Goal: Task Accomplishment & Management: Use online tool/utility

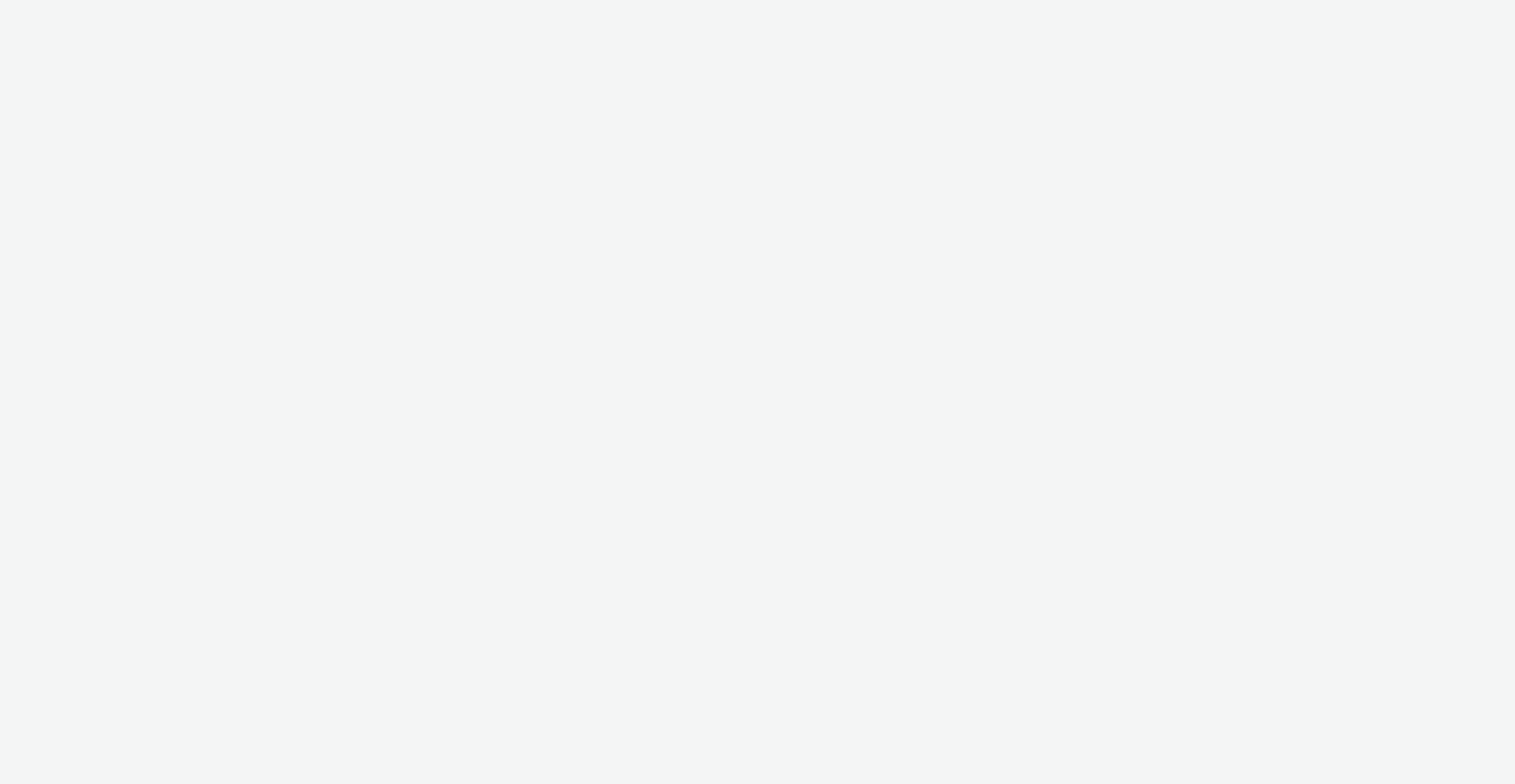
select select "2fc77e36-bb93-4aa3-9dff-dcb08e02eac6"
select select "2405a9d4-3350-4458-8d06-44f78962fa76"
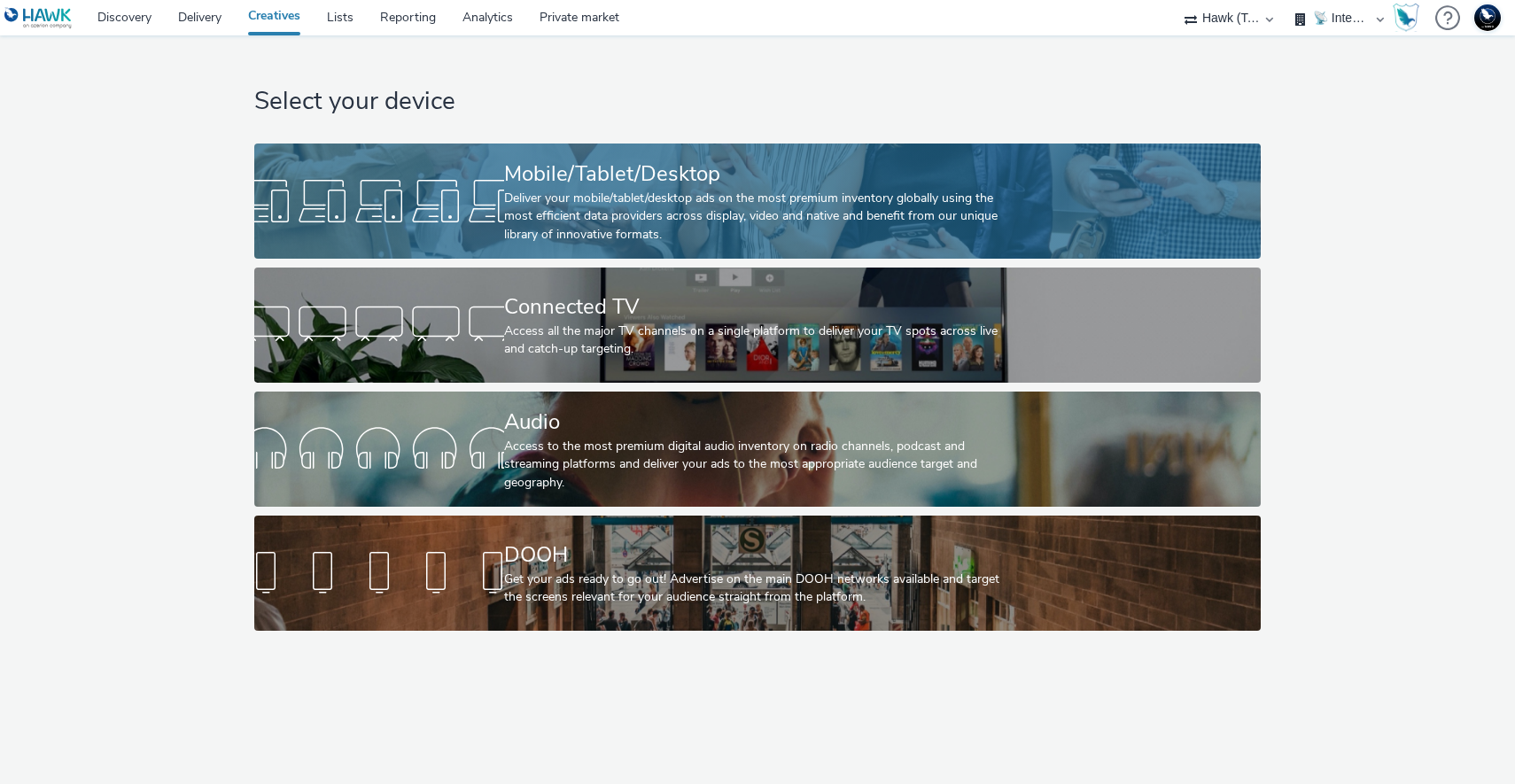
click at [346, 165] on link "Mobile/Tablet/Desktop Deliver your mobile/tablet/desktop ads on the most premiu…" at bounding box center [758, 201] width 1006 height 115
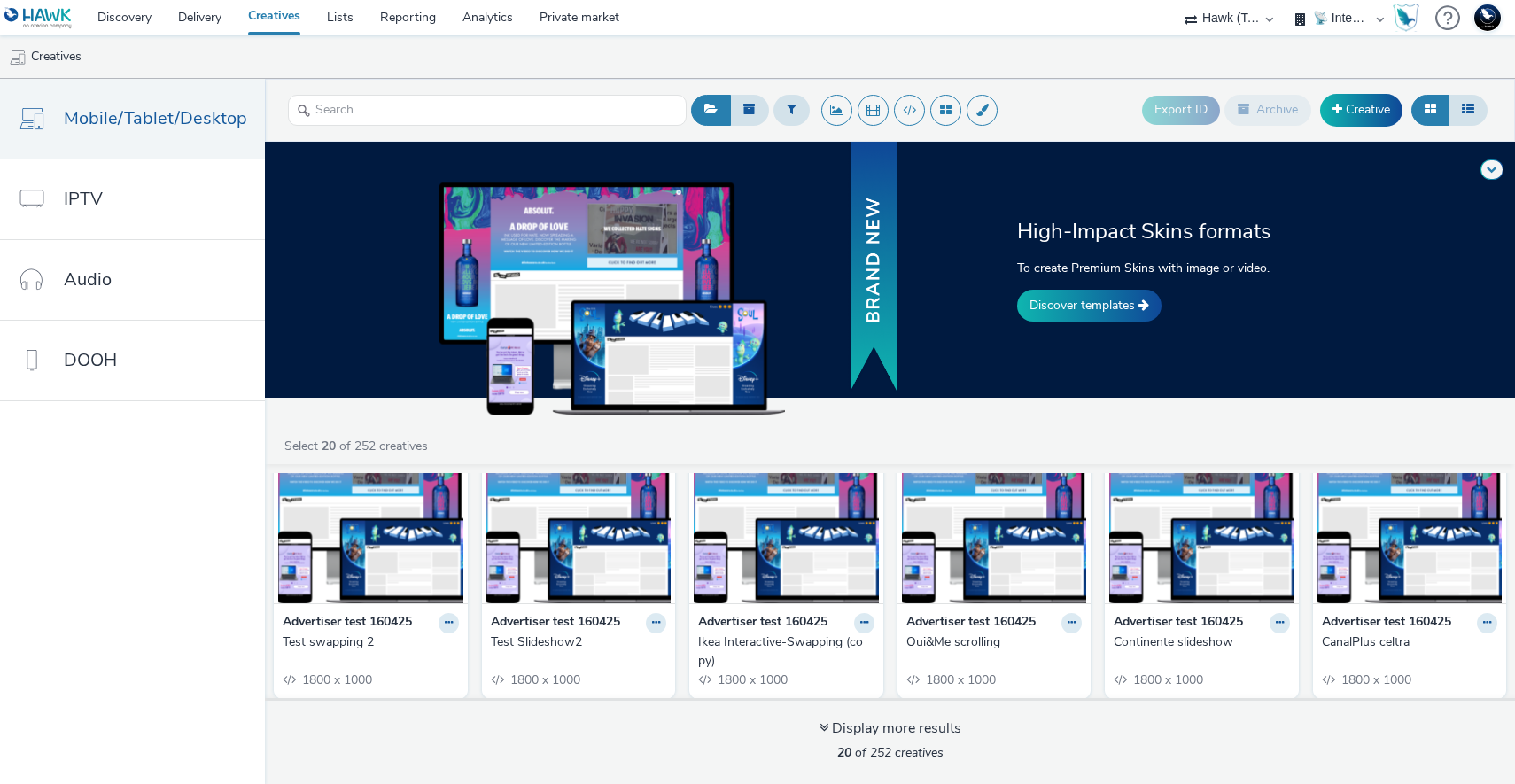
scroll to position [344, 0]
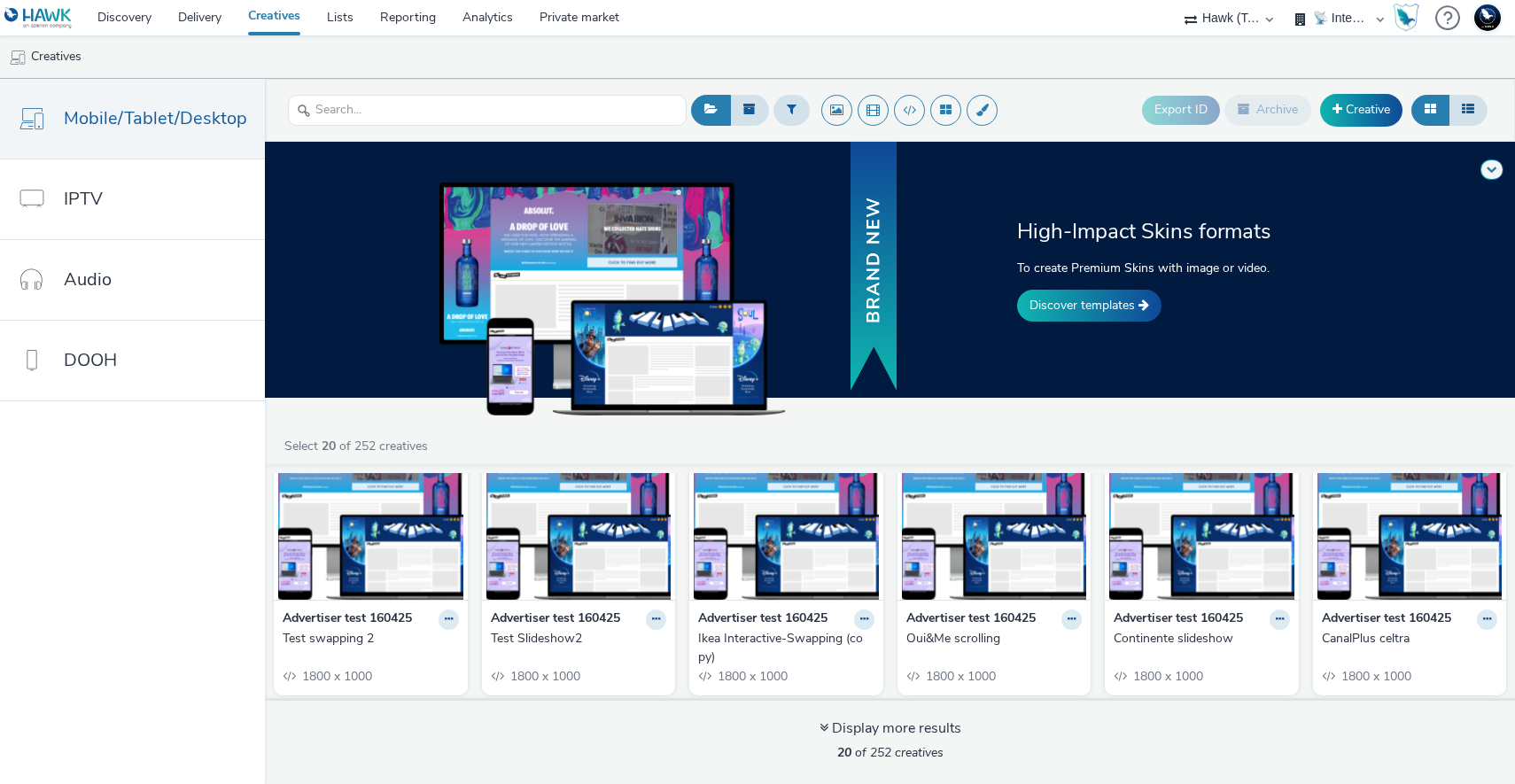
click at [430, 554] on img at bounding box center [371, 513] width 185 height 173
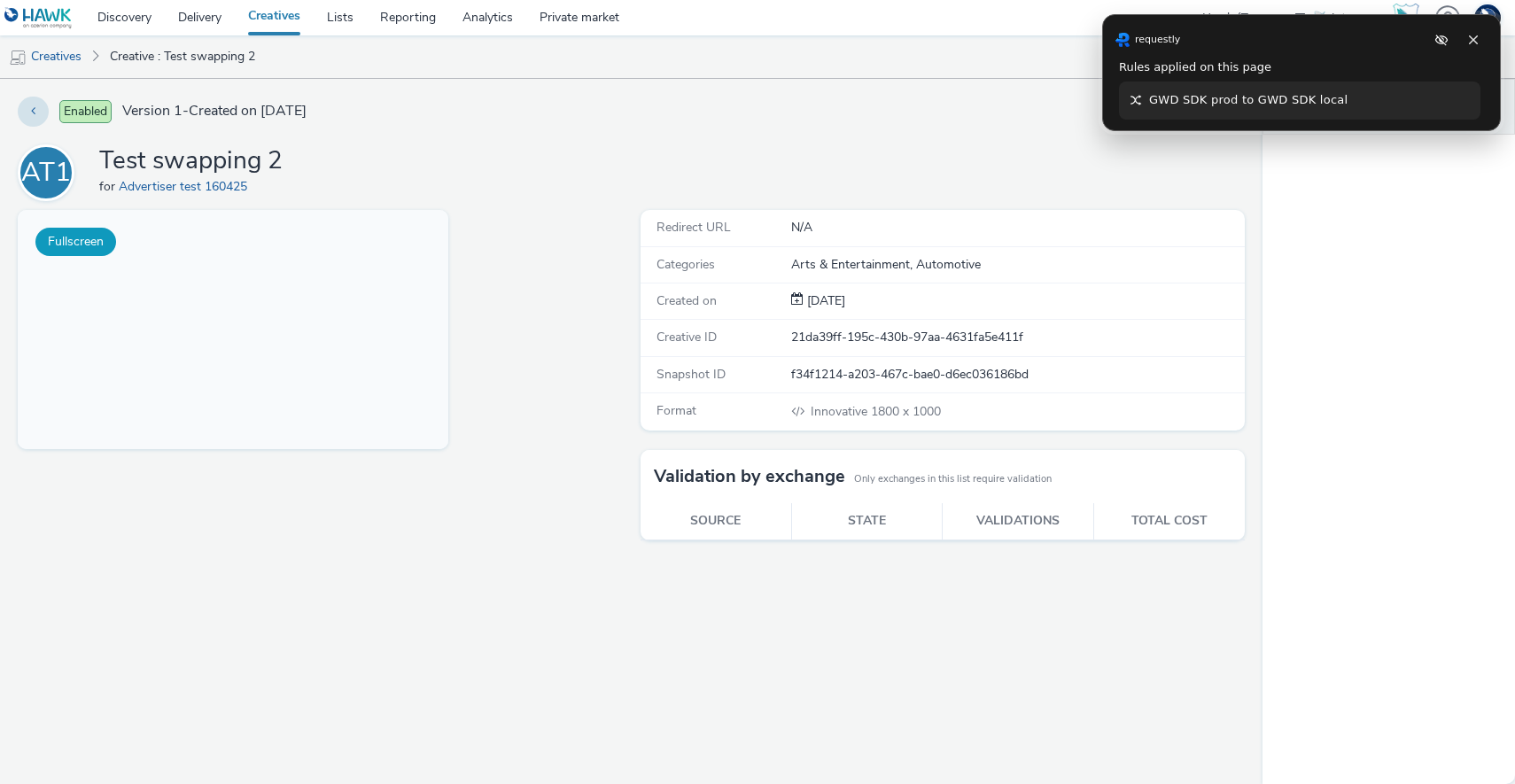
click at [75, 248] on button "Fullscreen" at bounding box center [76, 242] width 81 height 28
